Goal: Browse casually

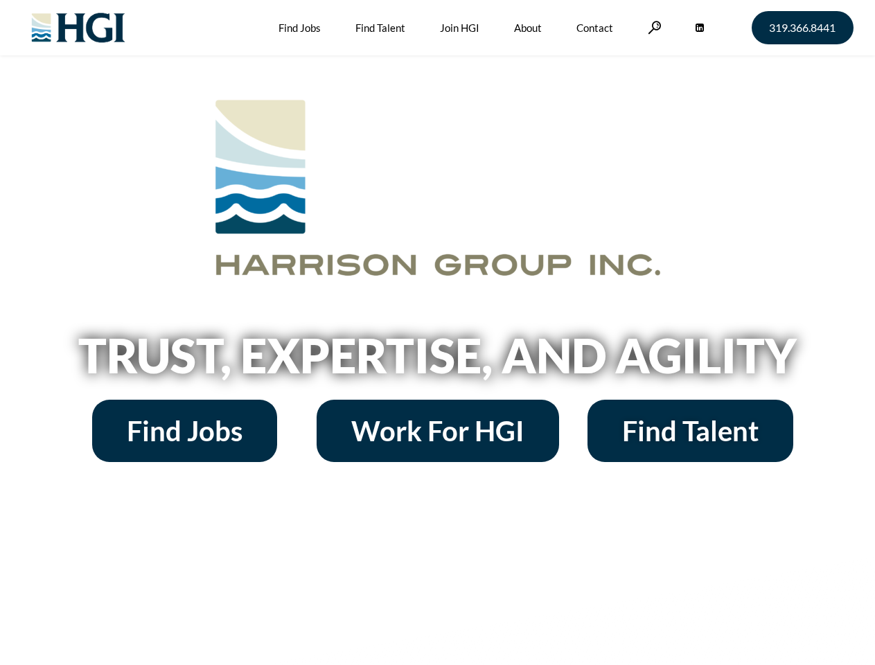
click at [437, 333] on h2 "Trust, Expertise, and Agility" at bounding box center [438, 355] width 790 height 47
click at [653, 27] on link at bounding box center [655, 27] width 14 height 13
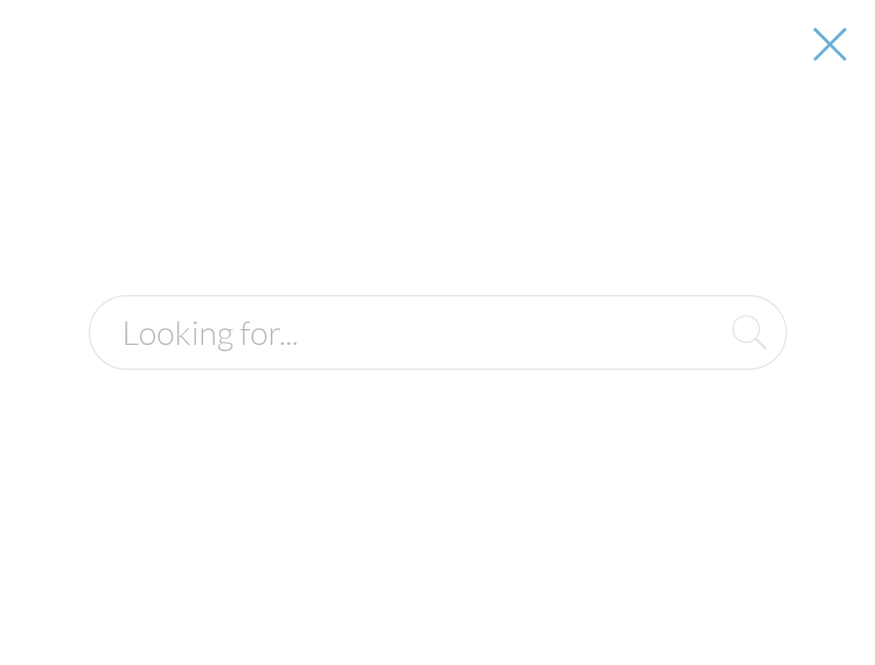
click at [437, 360] on h2 "Trust, Expertise, and Agility" at bounding box center [438, 355] width 790 height 47
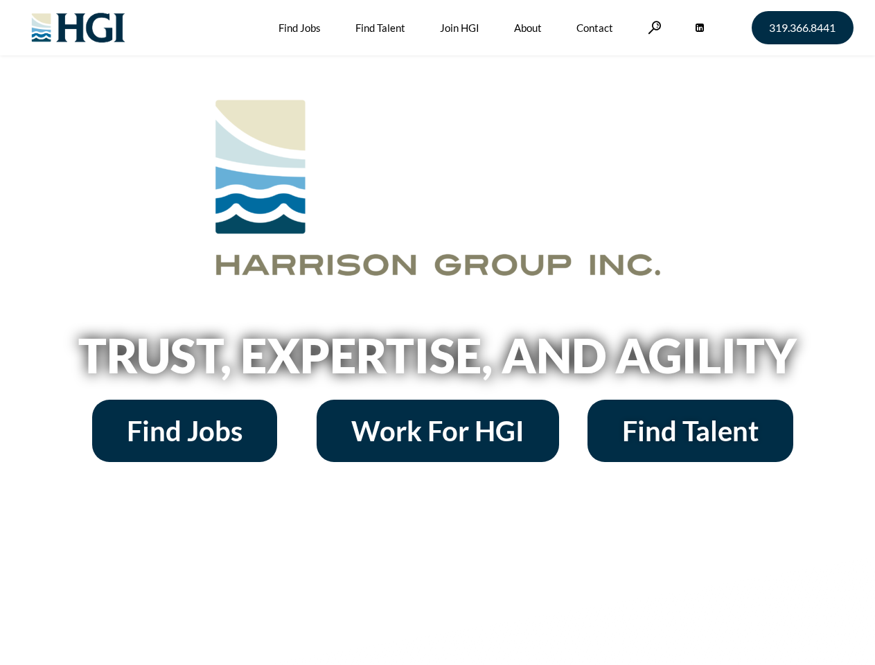
click at [437, 333] on h2 "Trust, Expertise, and Agility" at bounding box center [438, 355] width 790 height 47
click at [653, 27] on link at bounding box center [655, 27] width 14 height 13
click at [437, 360] on h2 "Trust, Expertise, and Agility" at bounding box center [438, 355] width 790 height 47
